Goal: Task Accomplishment & Management: Complete application form

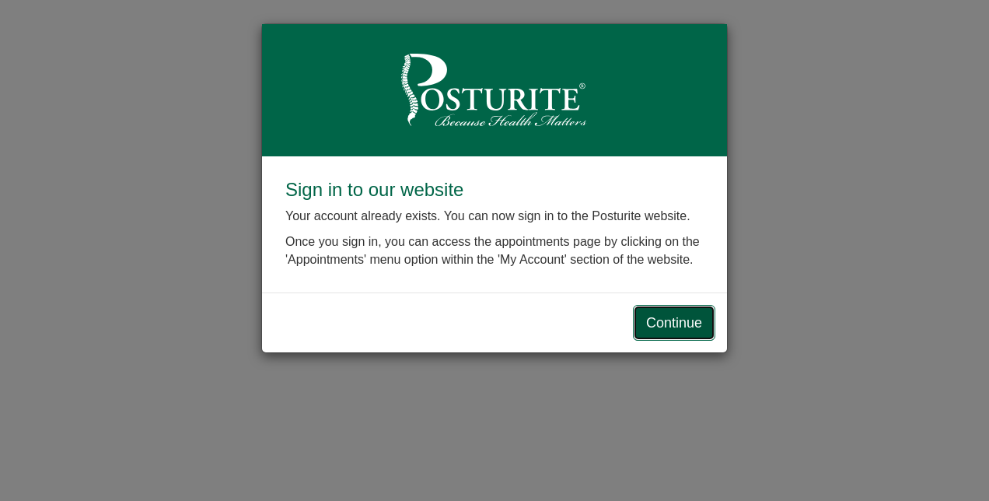
click at [697, 327] on link "Continue" at bounding box center [674, 323] width 82 height 36
click at [664, 309] on link "Continue" at bounding box center [674, 323] width 82 height 36
click at [666, 323] on link "Continue" at bounding box center [674, 323] width 82 height 36
click at [669, 314] on link "Continue" at bounding box center [674, 323] width 82 height 36
